Goal: Task Accomplishment & Management: Manage account settings

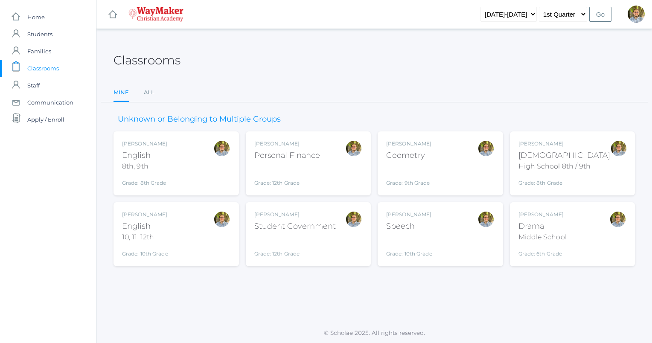
click at [582, 233] on div "Kylen Braileanu Drama Middle School Grade: 6th Grade THEATER" at bounding box center [573, 234] width 108 height 47
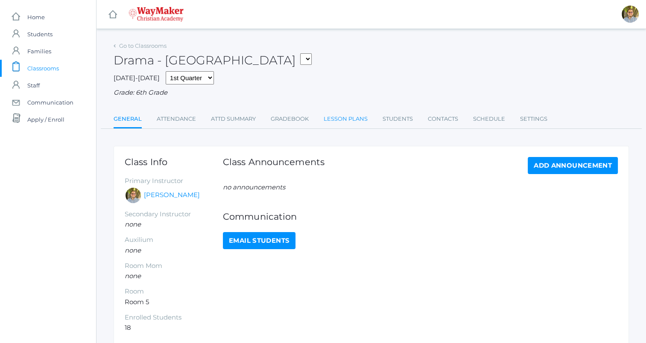
click at [352, 124] on link "Lesson Plans" at bounding box center [346, 119] width 44 height 17
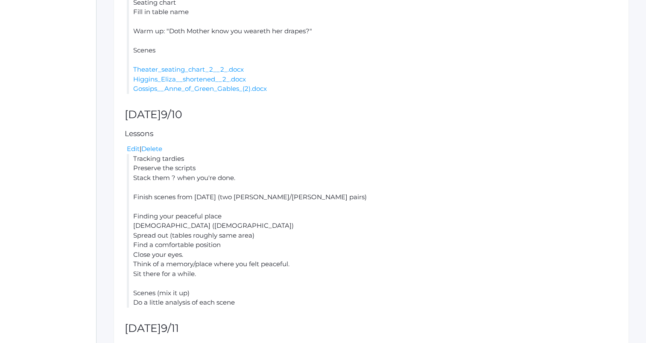
scroll to position [449, 0]
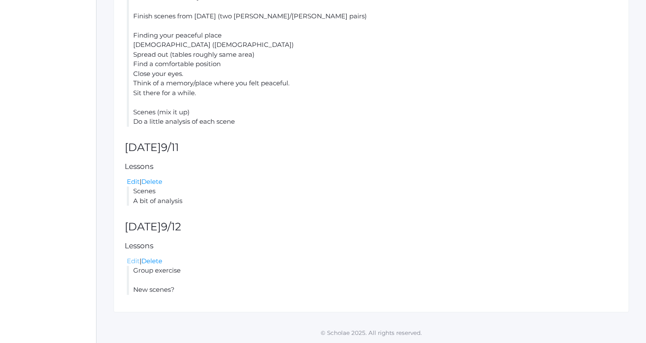
click at [133, 258] on link "Edit" at bounding box center [133, 261] width 13 height 8
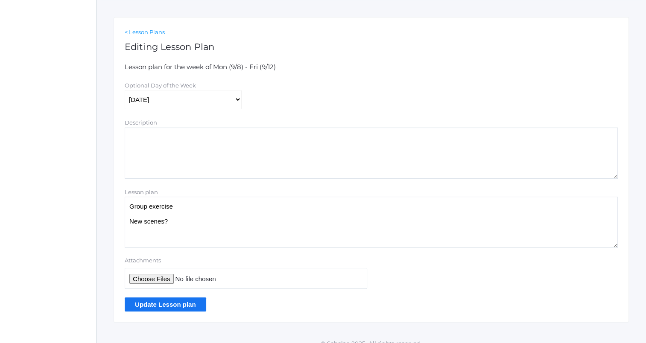
scroll to position [139, 0]
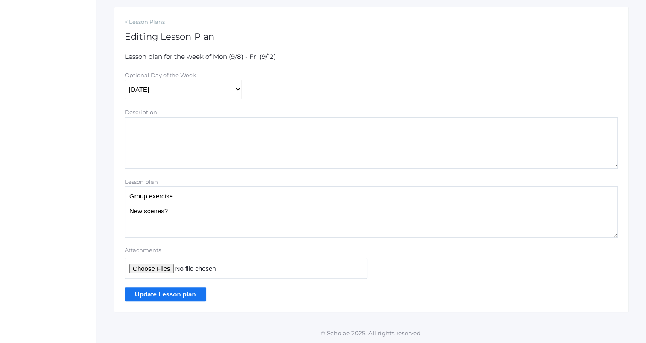
click at [188, 198] on textarea "Group exercise New scenes?" at bounding box center [371, 212] width 493 height 51
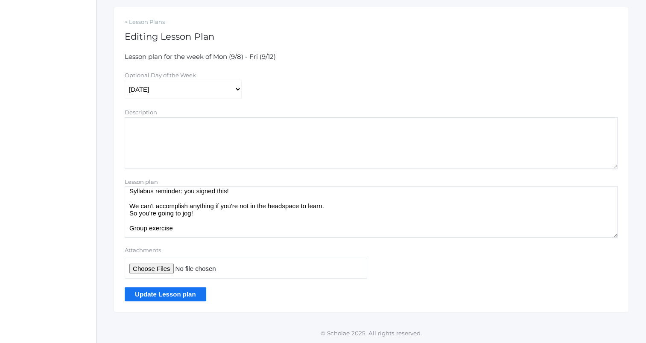
scroll to position [0, 0]
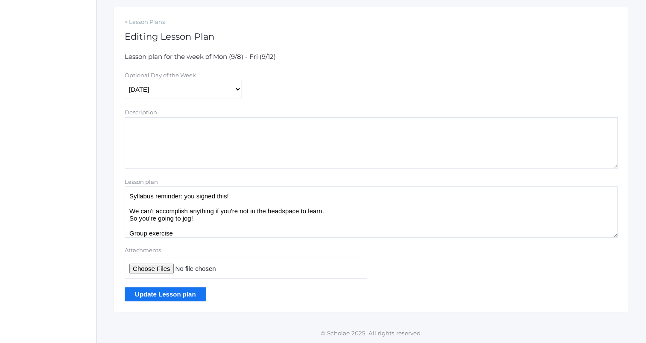
type textarea "Syllabus reminder: you signed this! We can't accomplish anything if you're not …"
click at [188, 294] on input "Update Lesson plan" at bounding box center [166, 294] width 82 height 14
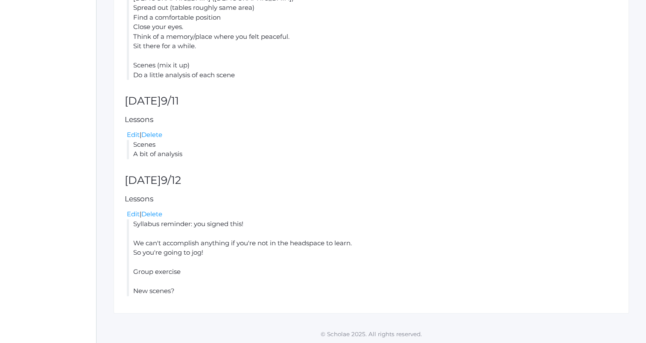
scroll to position [517, 0]
click at [132, 213] on link "Edit" at bounding box center [133, 213] width 13 height 8
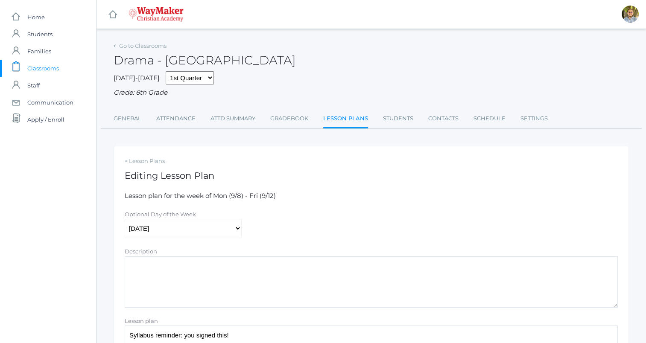
scroll to position [139, 0]
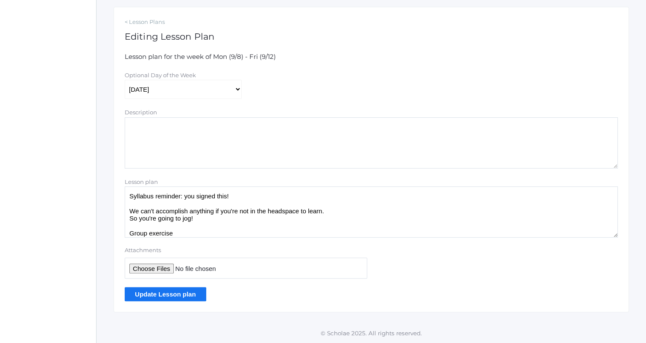
click at [221, 237] on textarea "Syllabus reminder: you signed this! We can't accomplish anything if you're not …" at bounding box center [371, 212] width 493 height 51
click at [186, 233] on textarea "Syllabus reminder: you signed this! We can't accomplish anything if you're not …" at bounding box center [371, 212] width 493 height 51
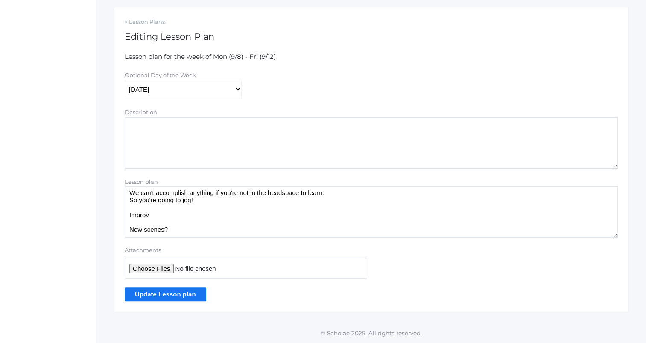
click at [208, 231] on textarea "Syllabus reminder: you signed this! We can't accomplish anything if you're not …" at bounding box center [371, 212] width 493 height 51
type textarea "Syllabus reminder: you signed this! We can't accomplish anything if you're not …"
click at [187, 292] on input "Update Lesson plan" at bounding box center [166, 294] width 82 height 14
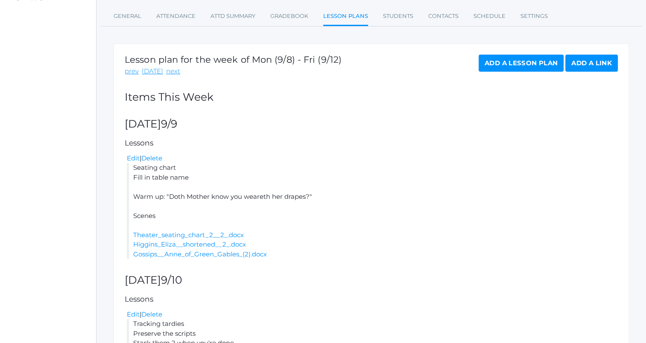
scroll to position [517, 0]
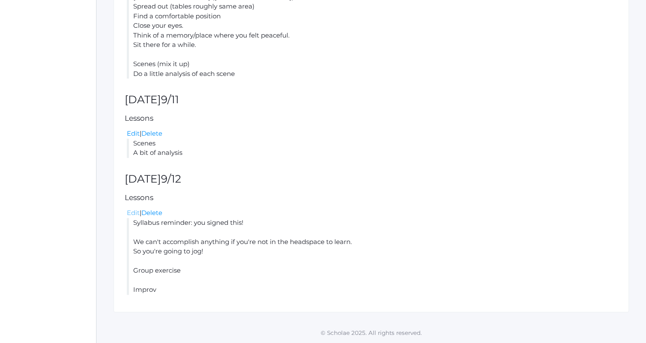
click at [132, 212] on link "Edit" at bounding box center [133, 213] width 13 height 8
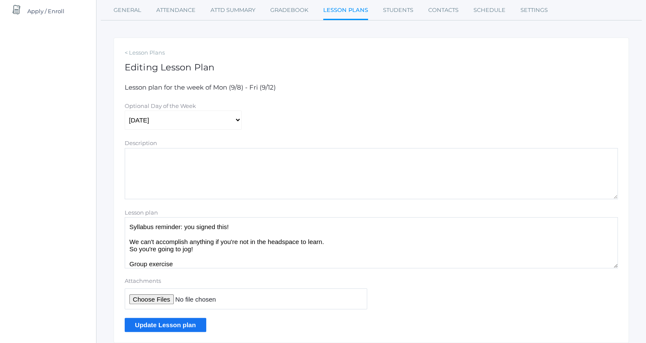
scroll to position [112, 0]
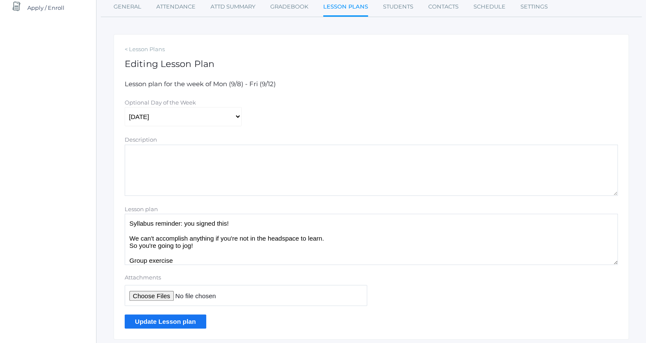
click at [257, 250] on textarea "Syllabus reminder: you signed this! We can't accomplish anything if you're not …" at bounding box center [371, 239] width 493 height 51
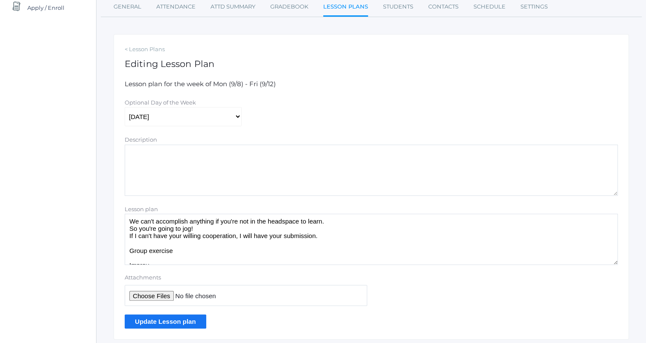
scroll to position [26, 0]
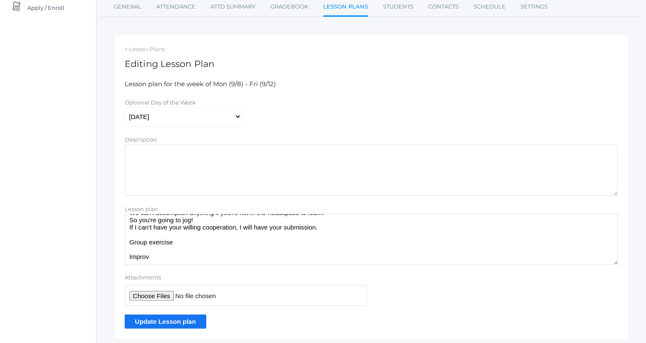
type textarea "Syllabus reminder: you signed this! We can't accomplish anything if you're not …"
click at [189, 323] on input "Update Lesson plan" at bounding box center [166, 322] width 82 height 14
